Goal: Transaction & Acquisition: Purchase product/service

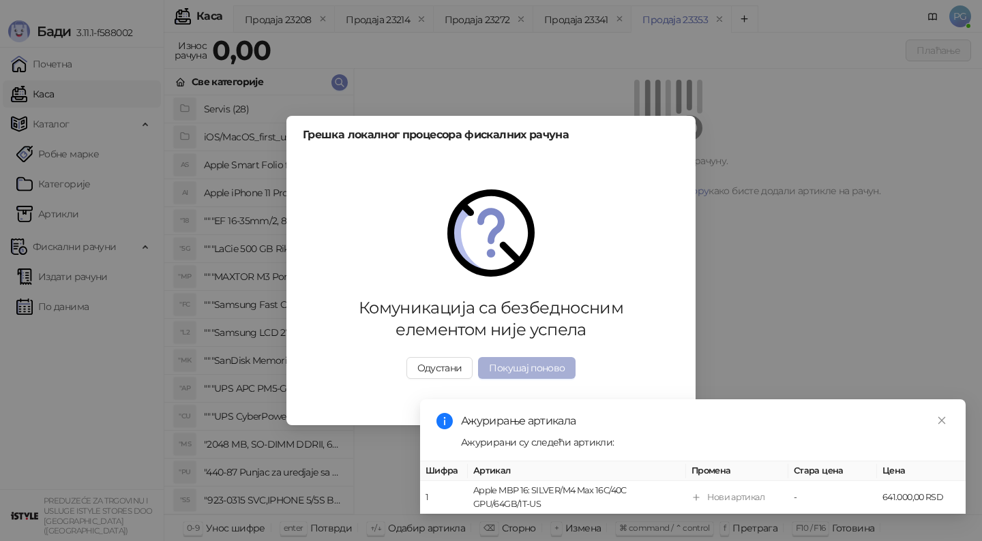
click at [507, 378] on button "Покушај поново" at bounding box center [527, 368] width 98 height 22
click at [509, 368] on button "Покушај поново" at bounding box center [527, 368] width 98 height 22
click at [935, 423] on link "Close" at bounding box center [941, 420] width 15 height 15
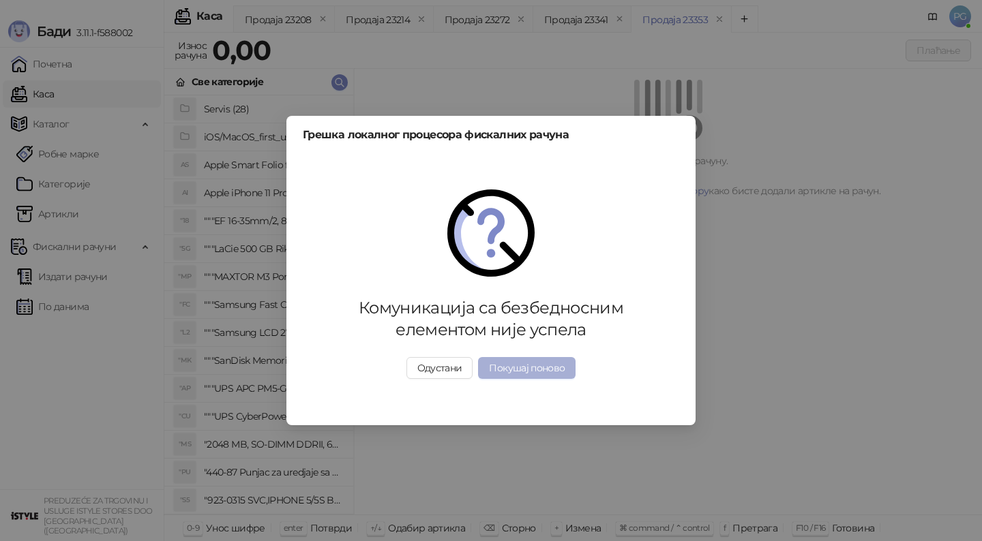
click at [490, 372] on button "Покушај поново" at bounding box center [527, 368] width 98 height 22
click at [537, 372] on button "Покушај поново" at bounding box center [527, 368] width 98 height 22
click at [526, 364] on button "Покушај поново" at bounding box center [527, 368] width 98 height 22
click at [511, 378] on button "Покушај поново" at bounding box center [527, 368] width 98 height 22
click at [436, 372] on button "Одустани" at bounding box center [439, 368] width 67 height 22
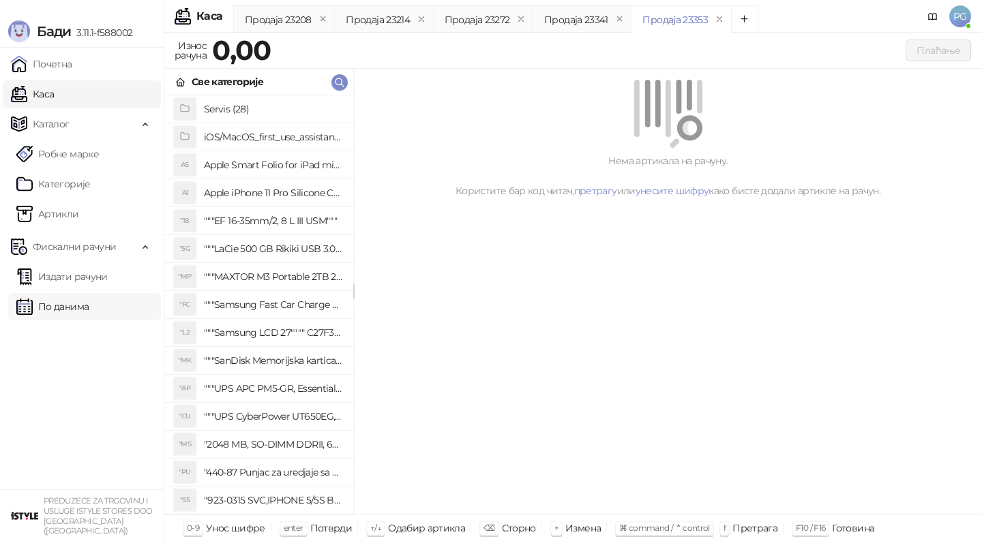
click at [42, 297] on link "По данима" at bounding box center [52, 306] width 72 height 27
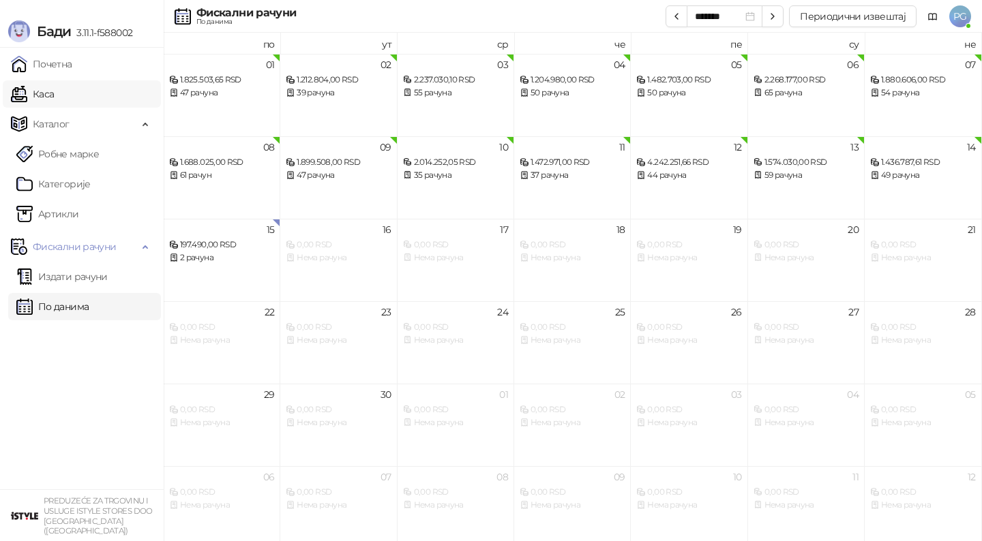
click at [35, 103] on link "Каса" at bounding box center [32, 93] width 43 height 27
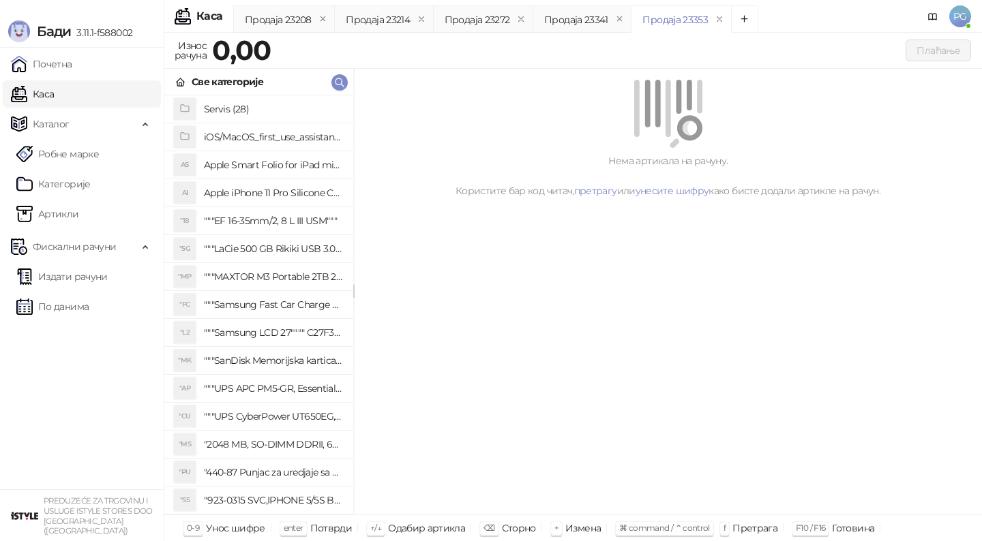
click at [331, 89] on div "Све категорије" at bounding box center [258, 82] width 189 height 27
click at [336, 84] on icon "button" at bounding box center [339, 82] width 11 height 11
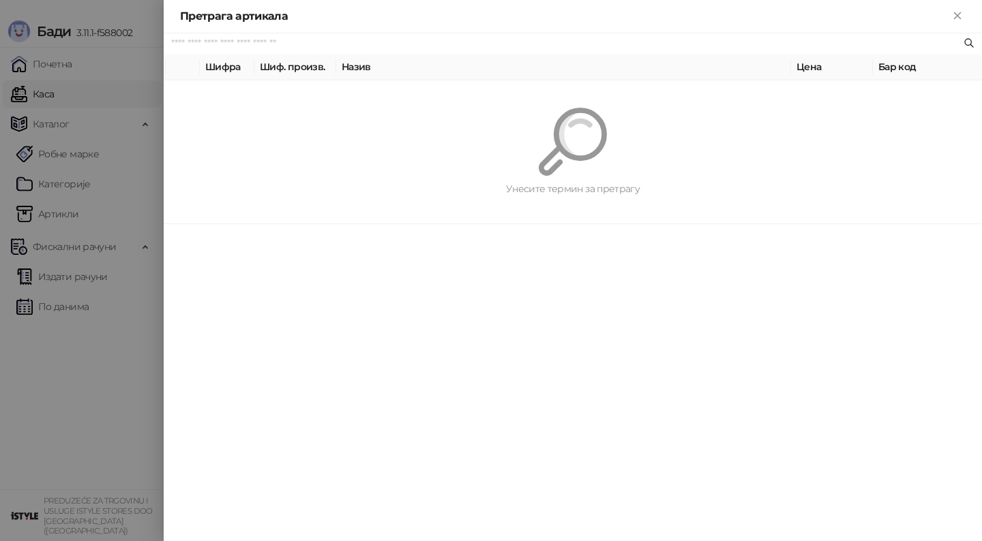
paste input "*********"
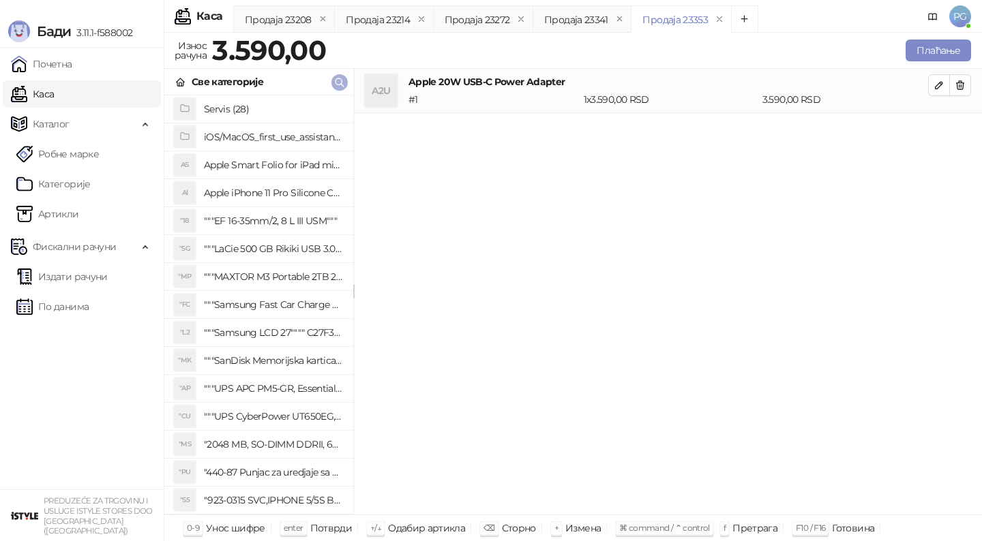
click at [343, 84] on icon "button" at bounding box center [339, 82] width 11 height 11
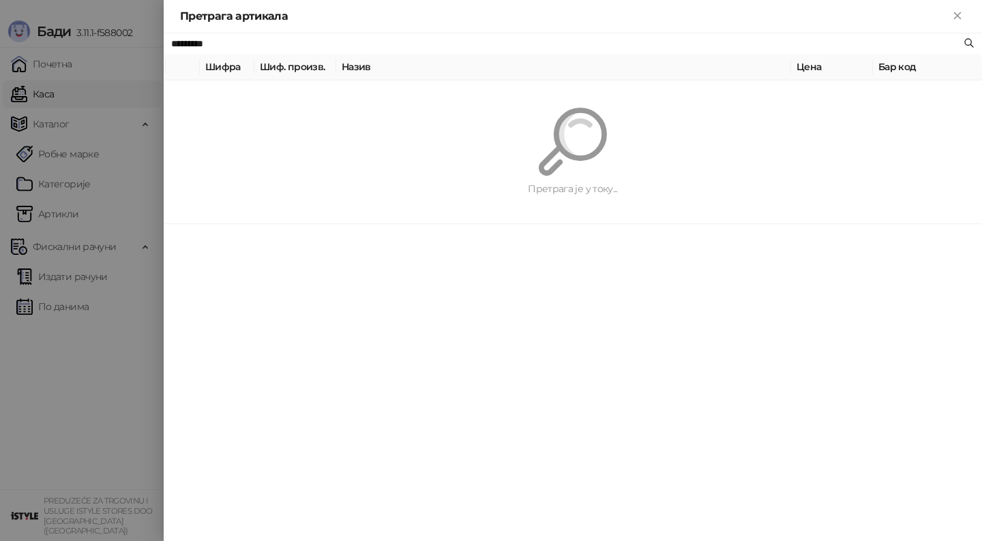
paste input "text"
type input "*********"
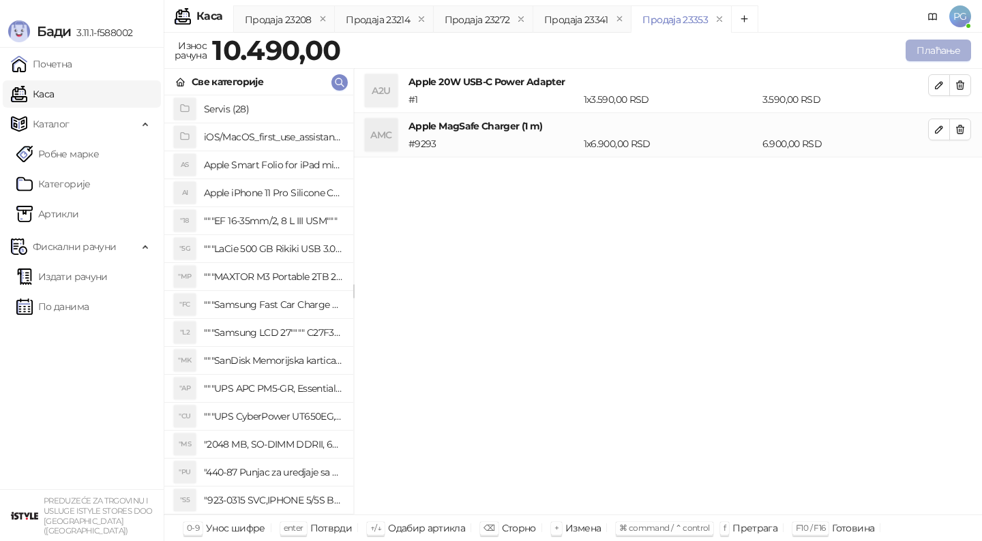
click at [925, 58] on button "Плаћање" at bounding box center [938, 51] width 65 height 22
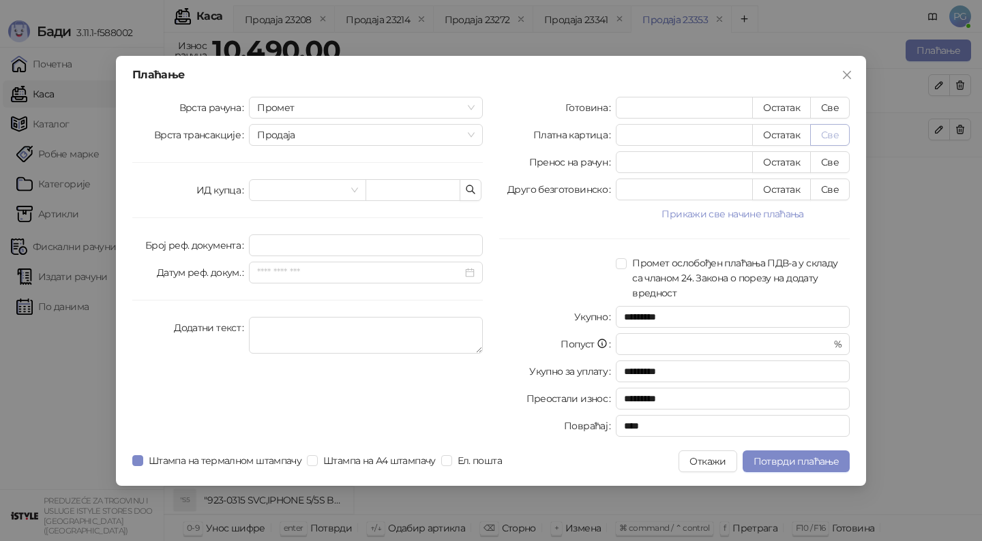
click at [831, 124] on button "Све" at bounding box center [830, 135] width 40 height 22
type input "*****"
type input "****"
click at [844, 107] on button "Све" at bounding box center [830, 108] width 40 height 22
type input "*****"
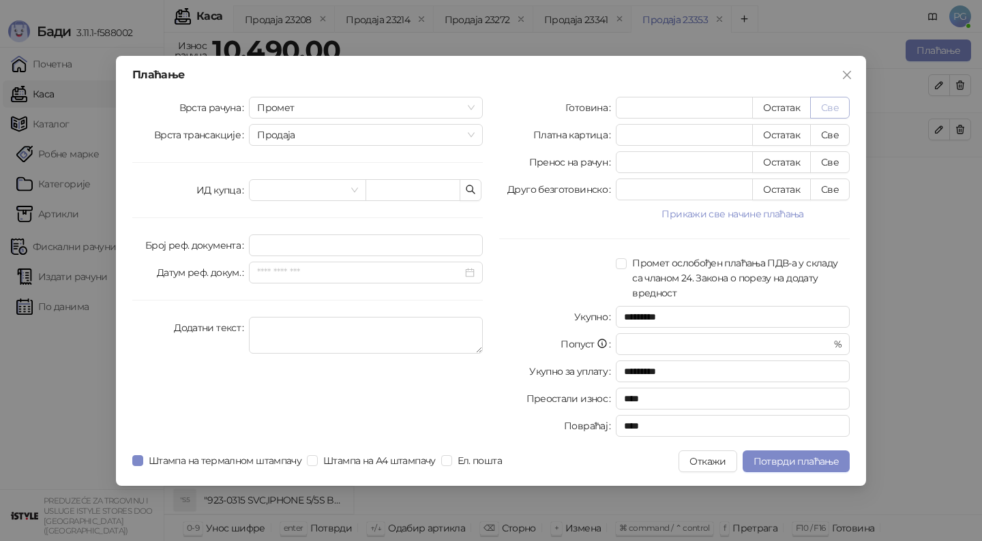
type input "*"
click at [289, 190] on input "search" at bounding box center [301, 190] width 88 height 20
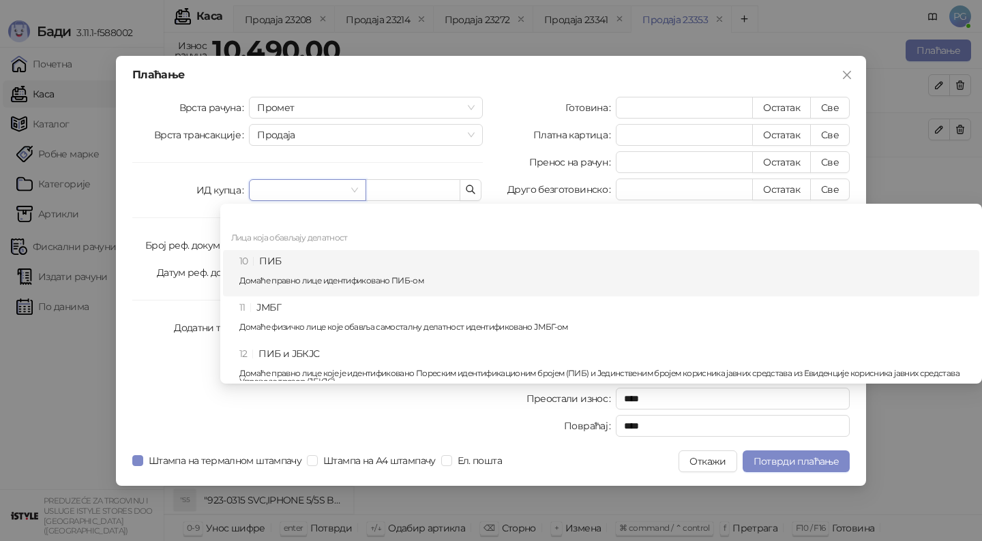
click at [267, 250] on div "10 ПИБ Домаће правно лице идентификовано ПИБ-ом" at bounding box center [601, 273] width 756 height 46
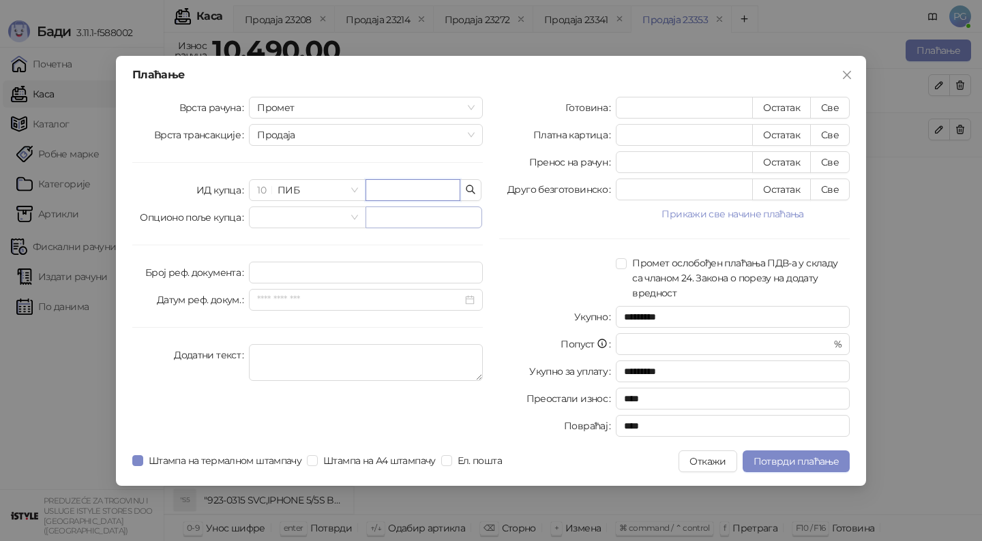
paste input "*********"
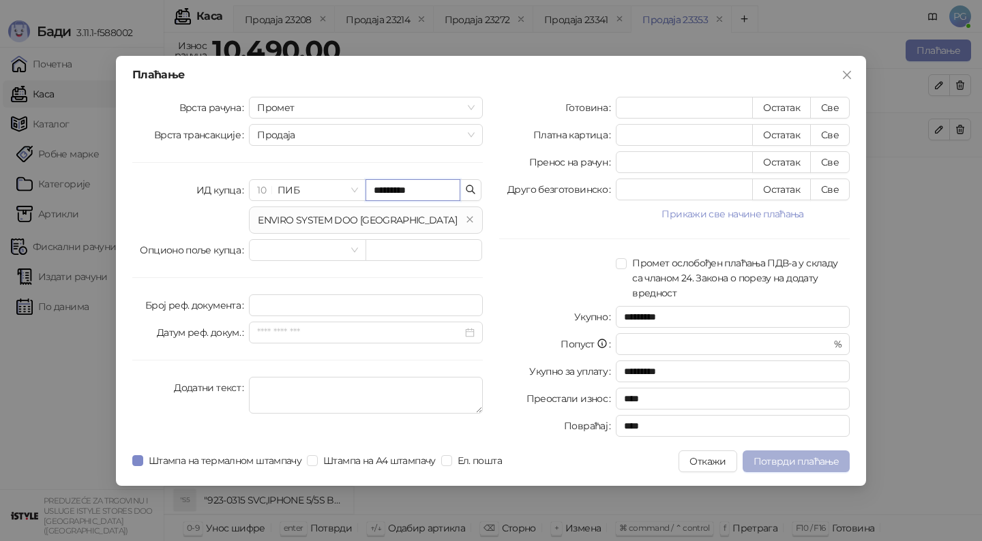
type input "*********"
click at [792, 460] on span "Потврди плаћање" at bounding box center [796, 462] width 85 height 12
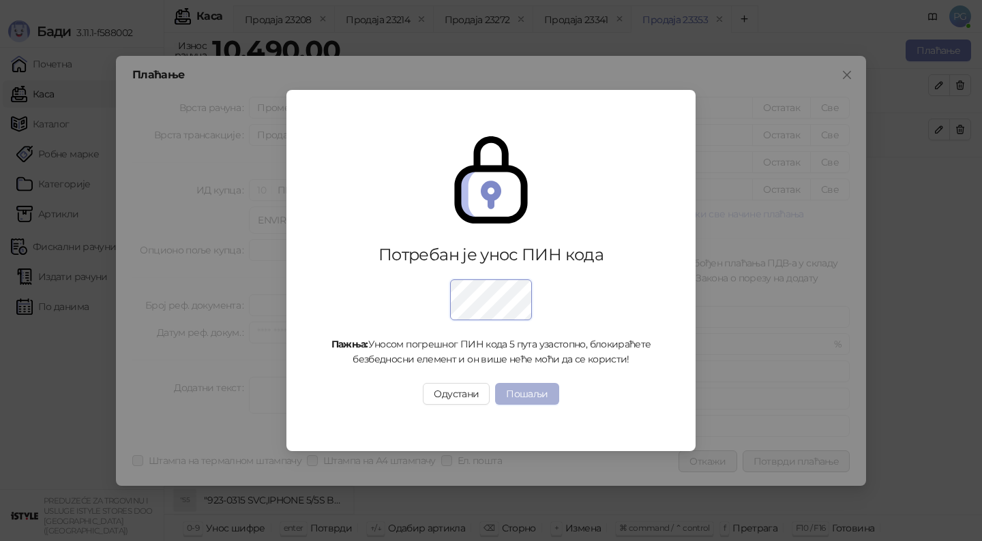
click at [517, 385] on button "Пошаљи" at bounding box center [526, 394] width 63 height 22
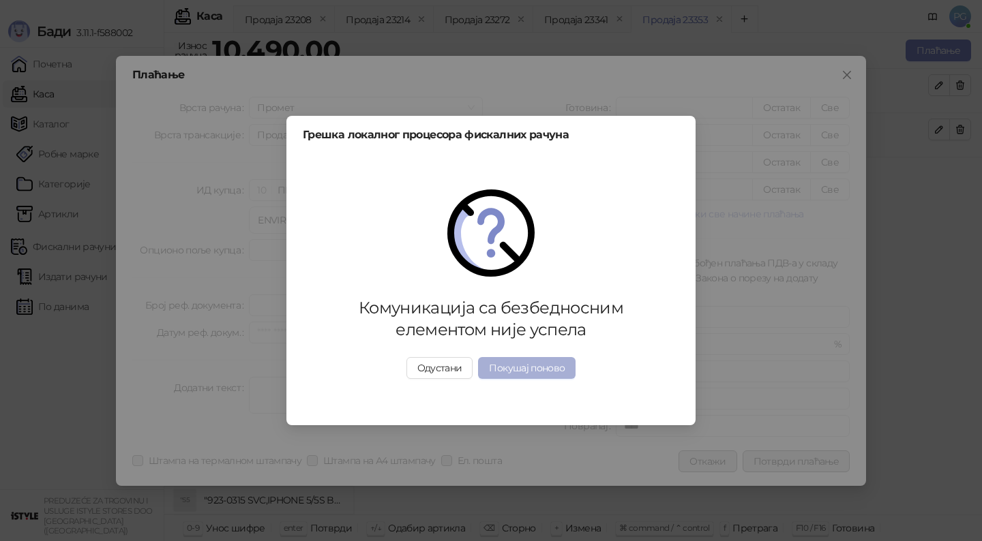
click at [481, 370] on button "Покушај поново" at bounding box center [527, 368] width 98 height 22
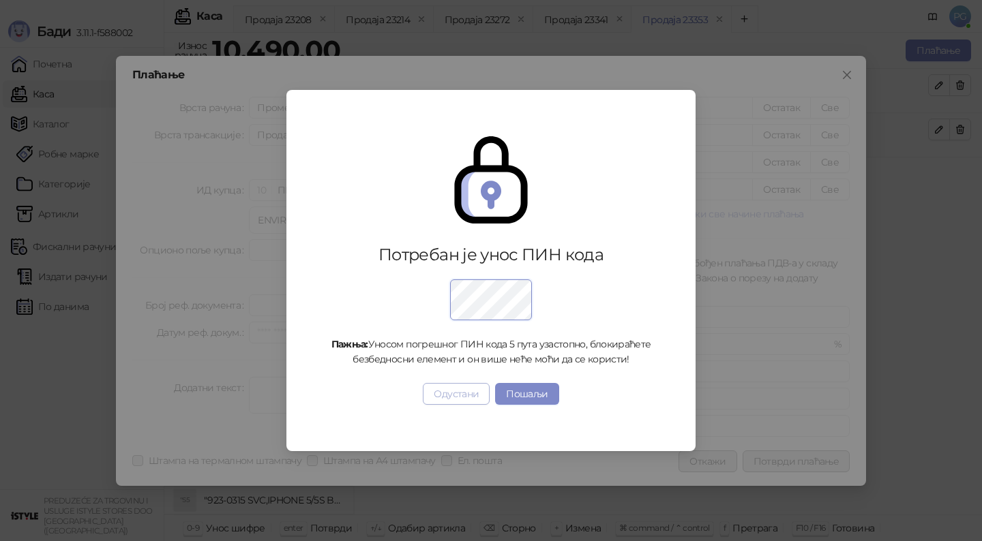
click at [457, 389] on button "Одустани" at bounding box center [456, 394] width 67 height 22
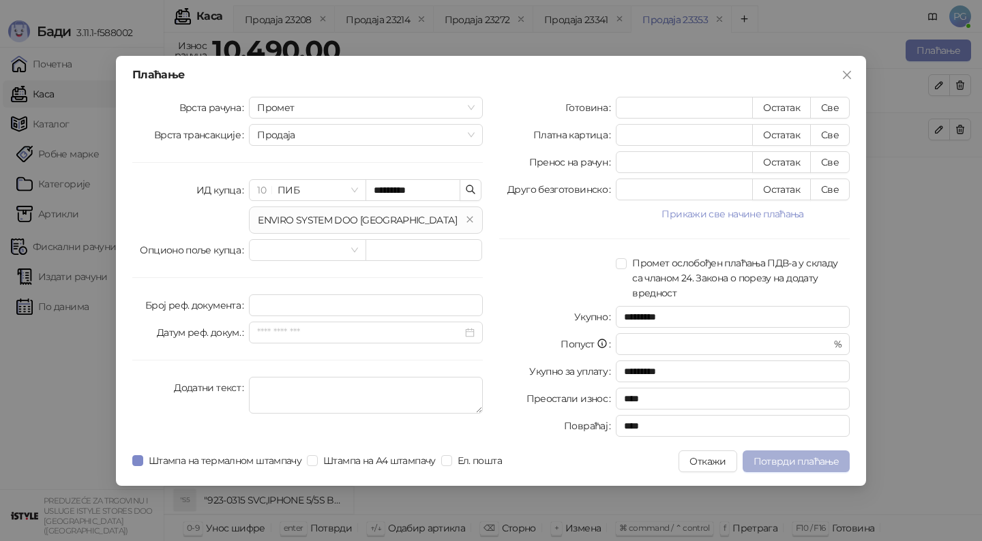
click at [775, 468] on button "Потврди плаћање" at bounding box center [796, 462] width 107 height 22
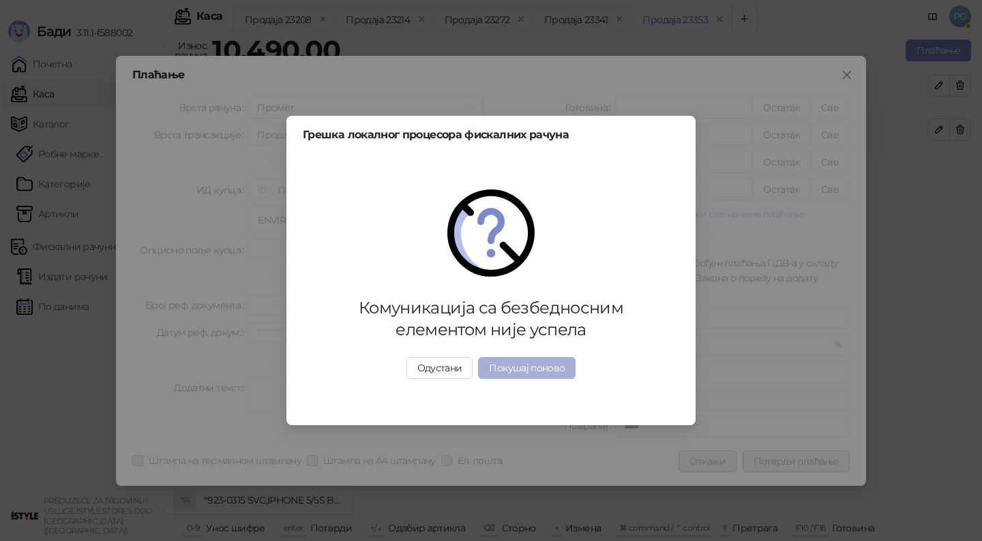
click at [511, 359] on button "Покушај поново" at bounding box center [527, 368] width 98 height 22
click at [501, 364] on button "Покушај поново" at bounding box center [527, 368] width 98 height 22
click at [445, 369] on button "Одустани" at bounding box center [439, 368] width 67 height 22
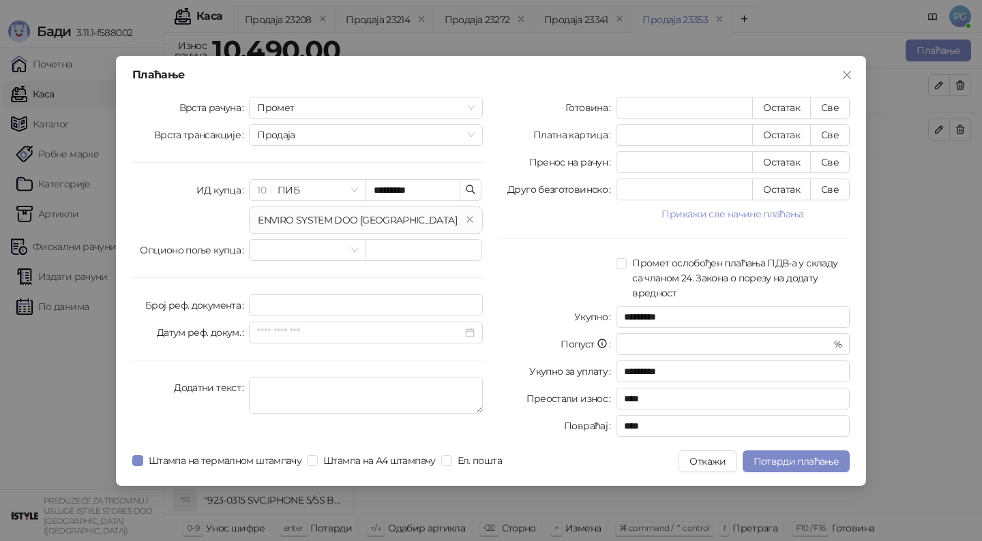
click at [712, 473] on div "Плаћање Врста рачуна Промет Врста трансакције Продаја ИД купца 10 ПИБ *********…" at bounding box center [491, 271] width 750 height 430
click at [712, 467] on button "Откажи" at bounding box center [708, 462] width 58 height 22
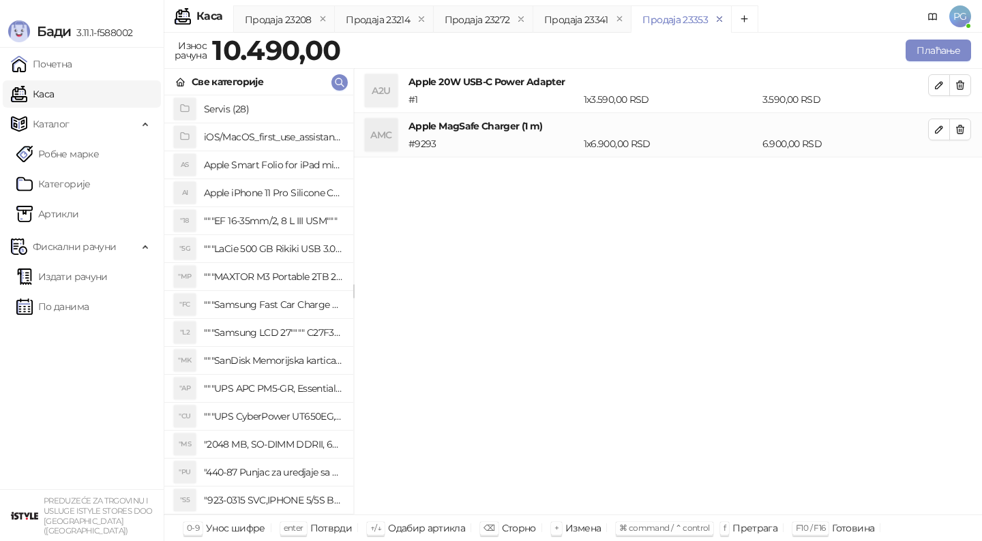
click at [715, 18] on icon "remove" at bounding box center [720, 19] width 10 height 10
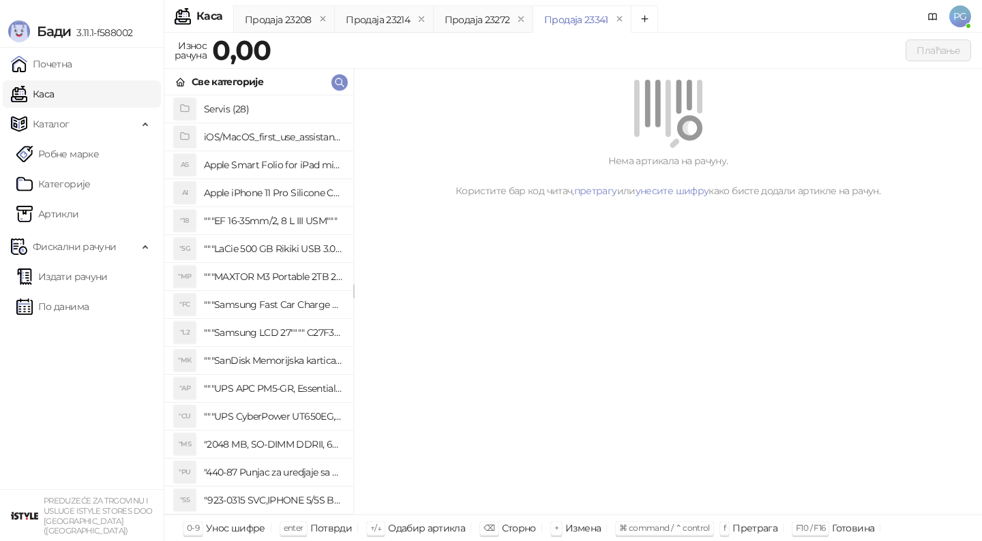
click at [715, 18] on div "Продаја 23208 Продаја 23214 Продаја 23272 Продаја 23341" at bounding box center [561, 20] width 657 height 31
click at [611, 23] on button "remove" at bounding box center [620, 20] width 18 height 12
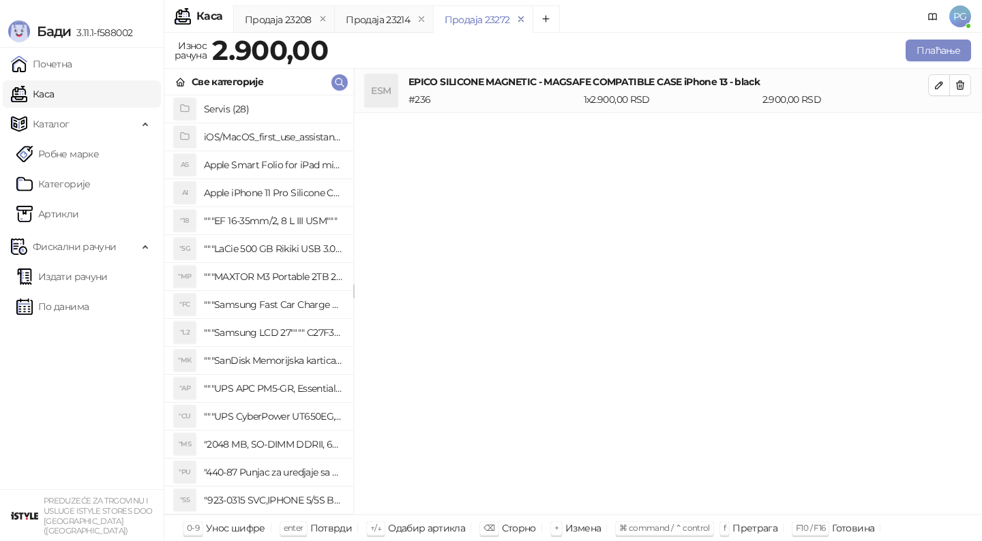
click at [516, 18] on icon "remove" at bounding box center [521, 19] width 10 height 10
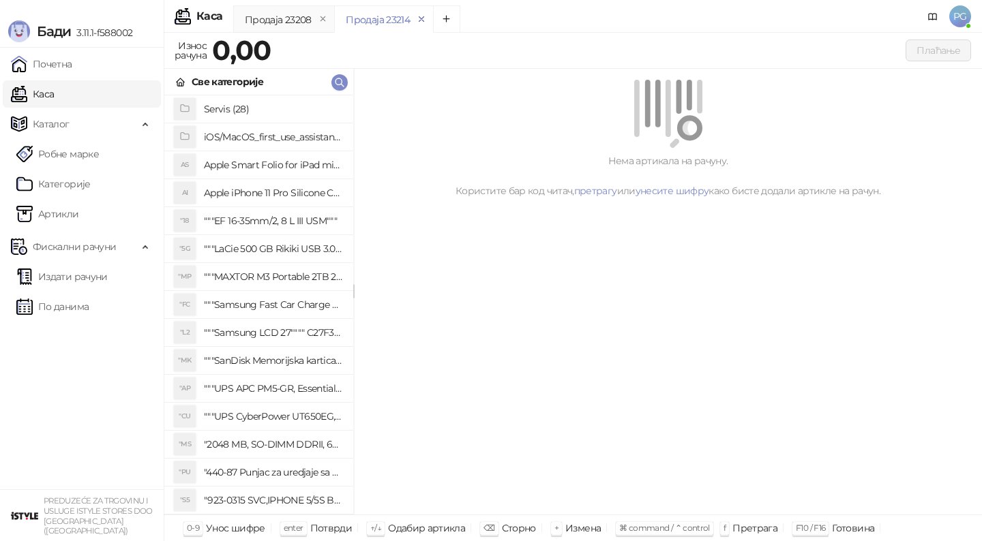
click at [419, 20] on icon "remove" at bounding box center [421, 18] width 5 height 5
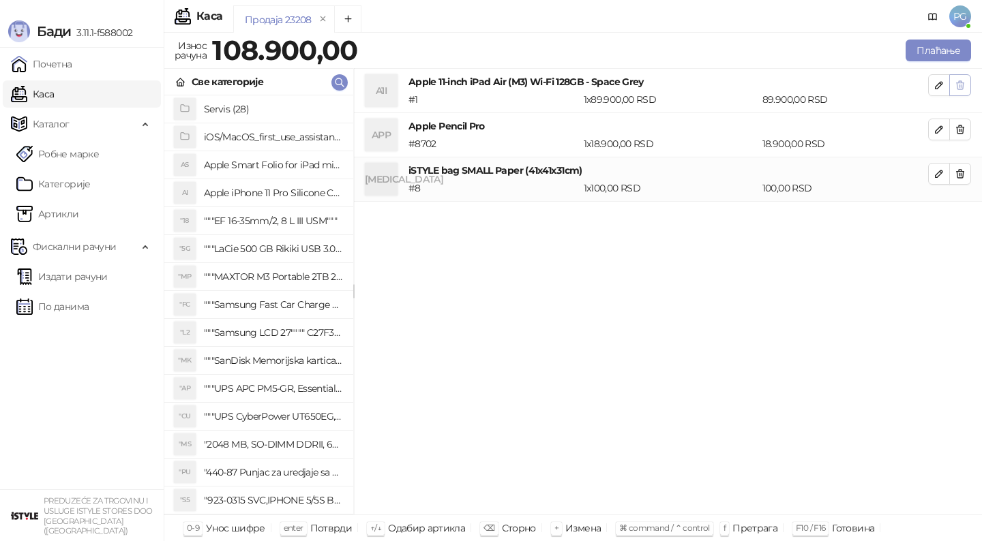
click at [962, 80] on icon "button" at bounding box center [960, 85] width 11 height 11
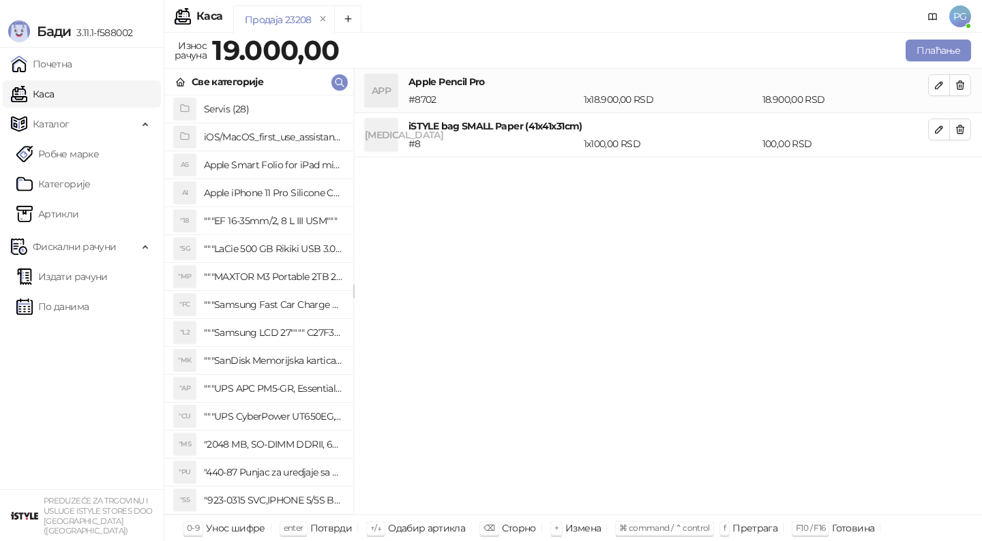
click at [962, 80] on icon "button" at bounding box center [960, 85] width 11 height 11
click at [962, 124] on icon "button" at bounding box center [960, 129] width 11 height 11
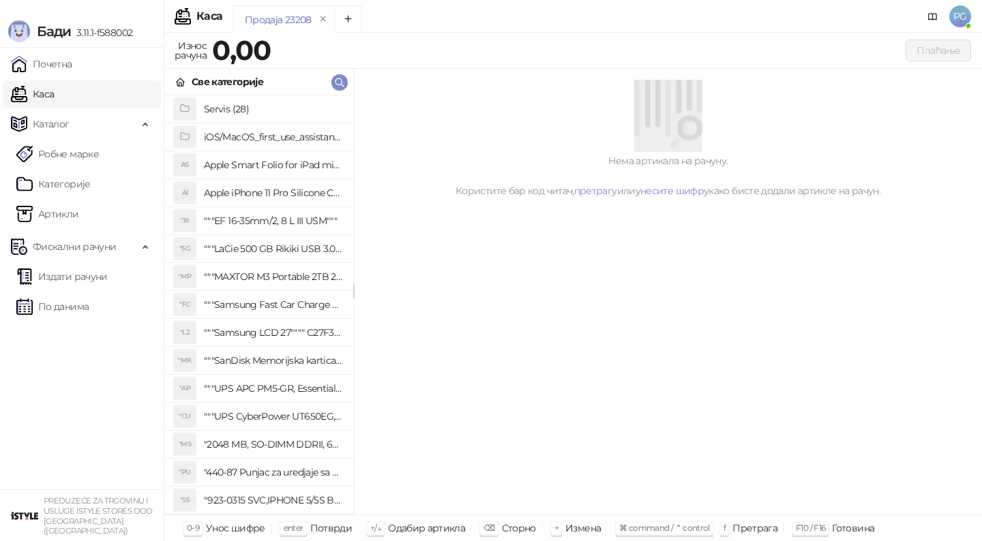
click at [962, 80] on div at bounding box center [667, 114] width 595 height 68
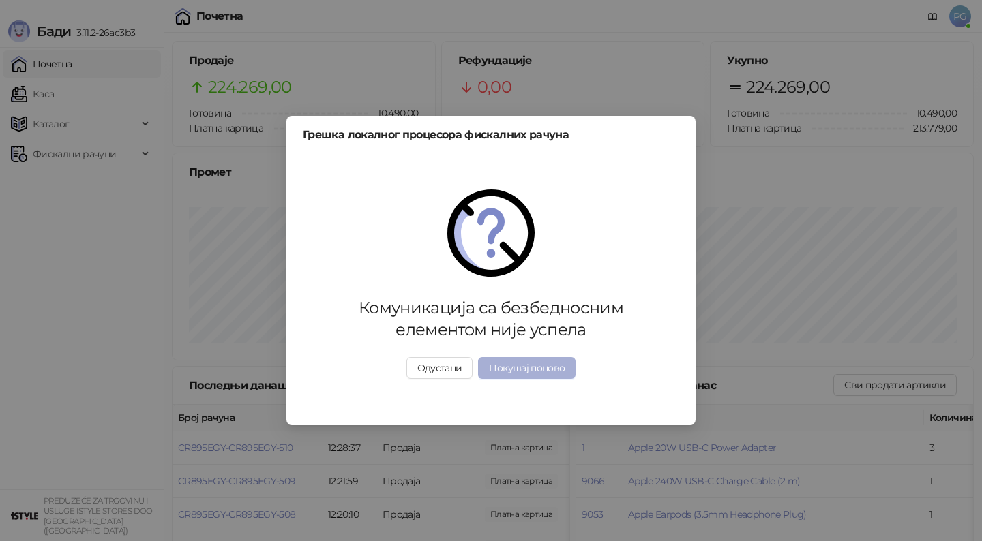
click at [519, 370] on button "Покушај поново" at bounding box center [527, 368] width 98 height 22
click at [464, 366] on button "Одустани" at bounding box center [439, 368] width 67 height 22
